Goal: Navigation & Orientation: Find specific page/section

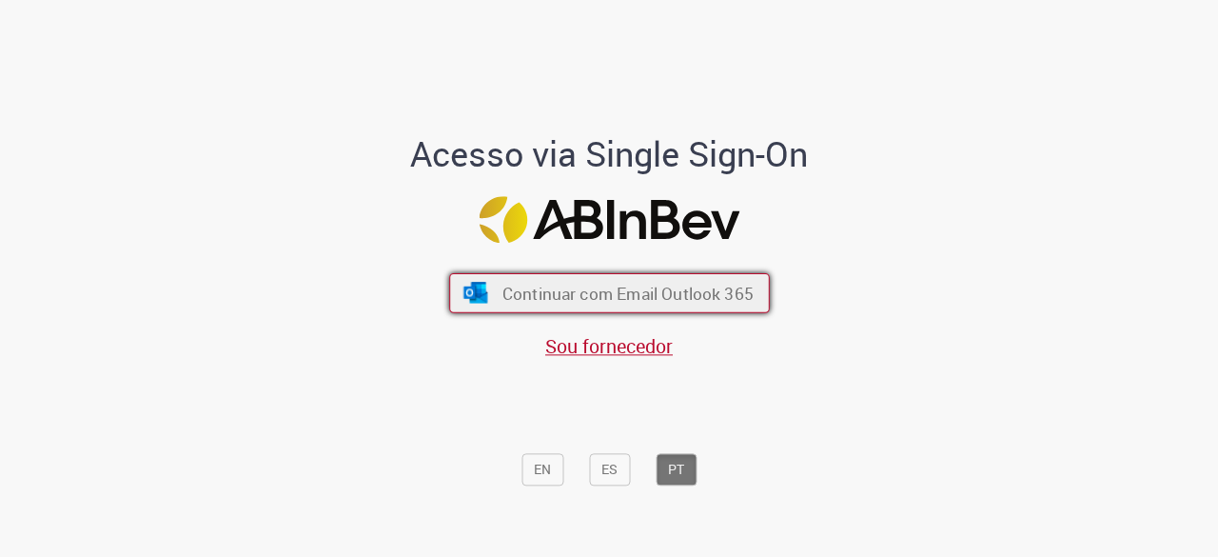
click at [558, 299] on span "Continuar com Email Outlook 365" at bounding box center [626, 294] width 251 height 22
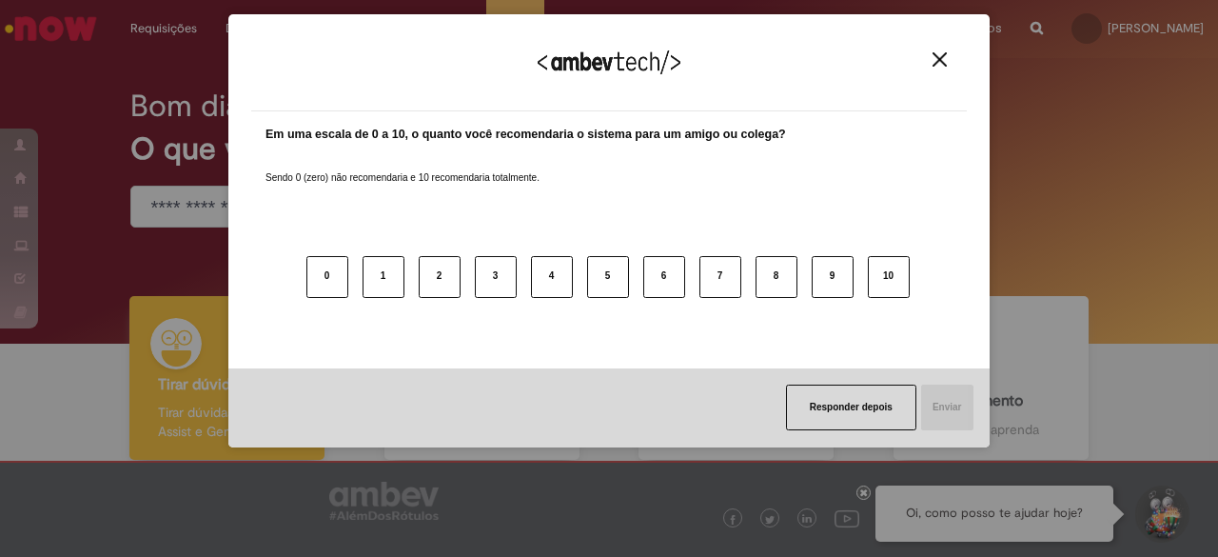
click at [937, 55] on img "Close" at bounding box center [939, 59] width 14 height 14
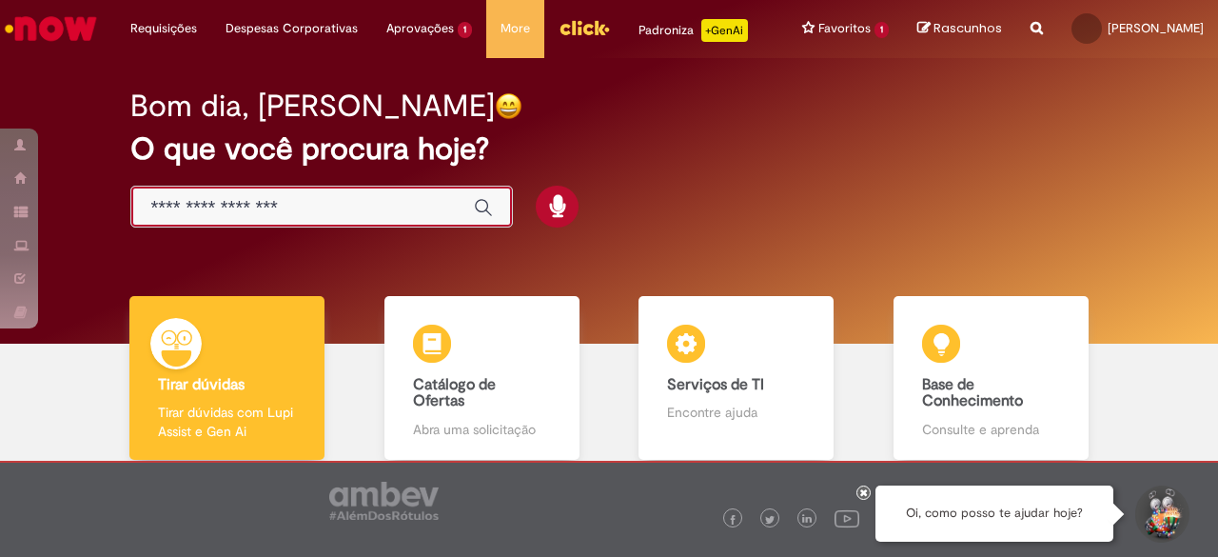
click at [280, 219] on input "Basta digitar aqui" at bounding box center [302, 208] width 304 height 22
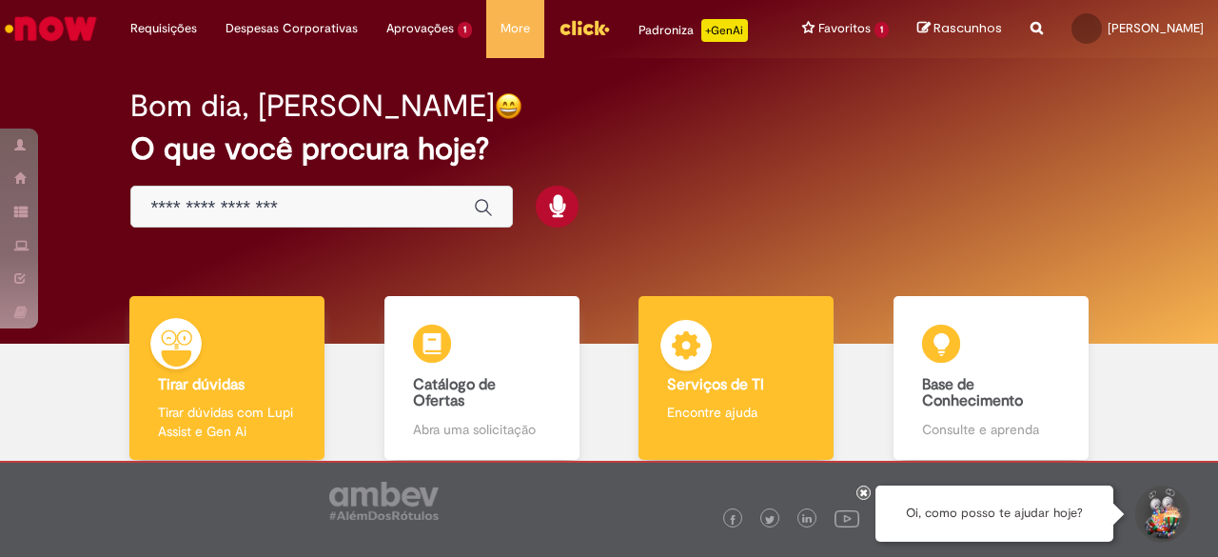
click at [665, 374] on img at bounding box center [685, 348] width 57 height 57
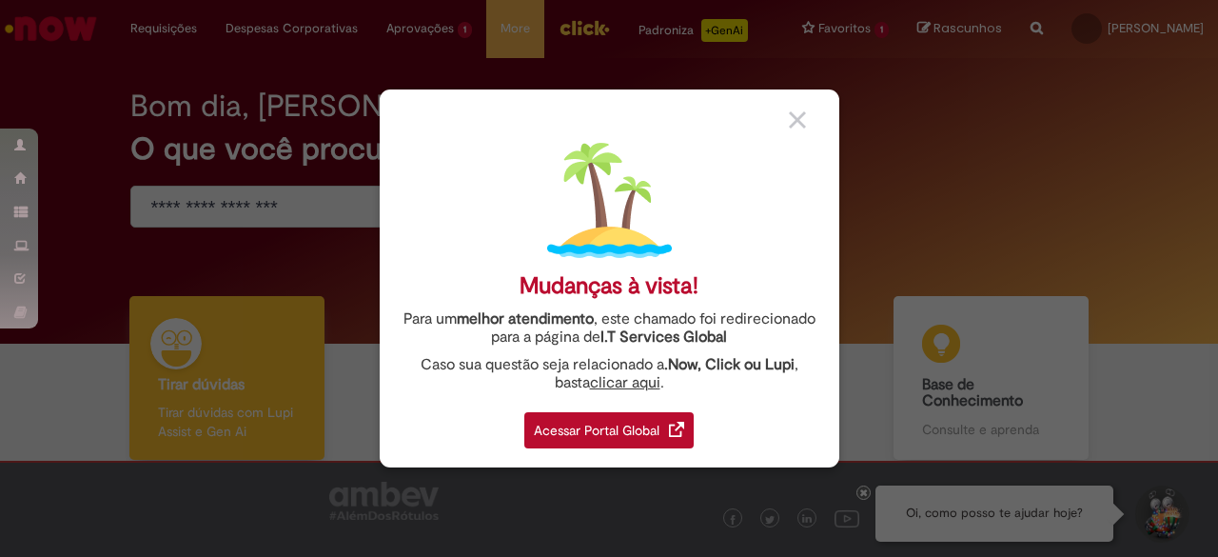
click at [591, 439] on div "Acessar Portal Global" at bounding box center [608, 430] width 169 height 36
